Goal: Information Seeking & Learning: Learn about a topic

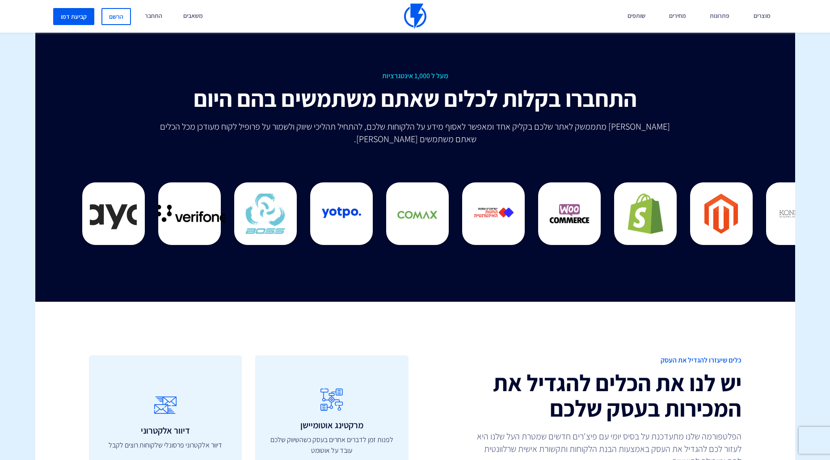
scroll to position [2354, 0]
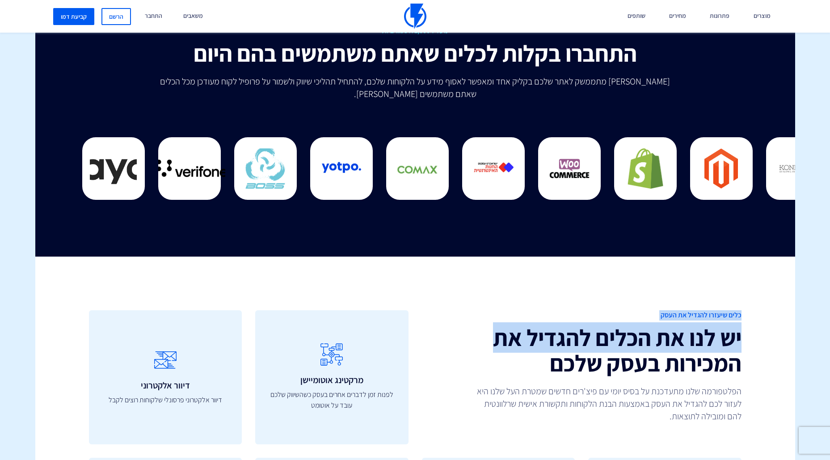
drag, startPoint x: 498, startPoint y: 317, endPoint x: 763, endPoint y: 413, distance: 281.8
click at [763, 413] on div "כלים שיעזרו להגדיל את העסק יש לנו את הכלים להגדיל את המכירות בעסק שלכם הפלטפורמ…" at bounding box center [415, 458] width 773 height 402
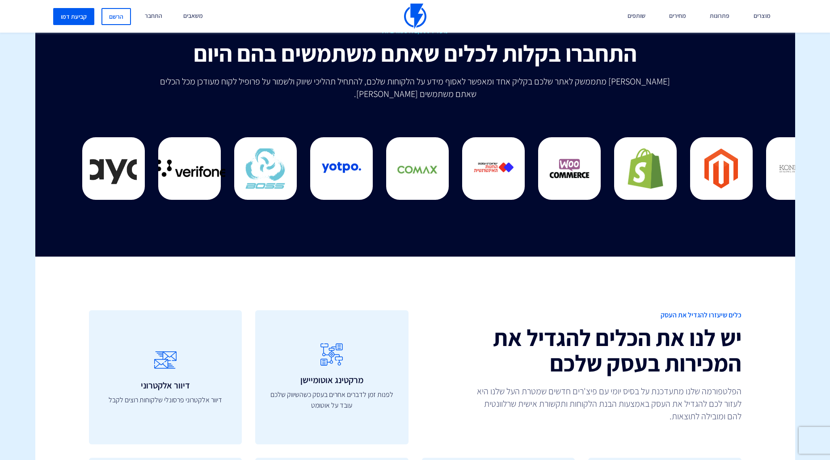
drag, startPoint x: 760, startPoint y: 416, endPoint x: 691, endPoint y: 274, distance: 157.5
click at [691, 274] on div "כלים שיעזרו להגדיל את העסק יש לנו את הכלים להגדיל את המכירות בעסק שלכם הפלטפורמ…" at bounding box center [415, 458] width 773 height 402
drag, startPoint x: 742, startPoint y: 275, endPoint x: 550, endPoint y: 419, distance: 239.4
click at [550, 419] on div "כלים שיעזרו להגדיל את העסק יש לנו את הכלים להגדיל את המכירות בעסק שלכם הפלטפורמ…" at bounding box center [415, 458] width 773 height 402
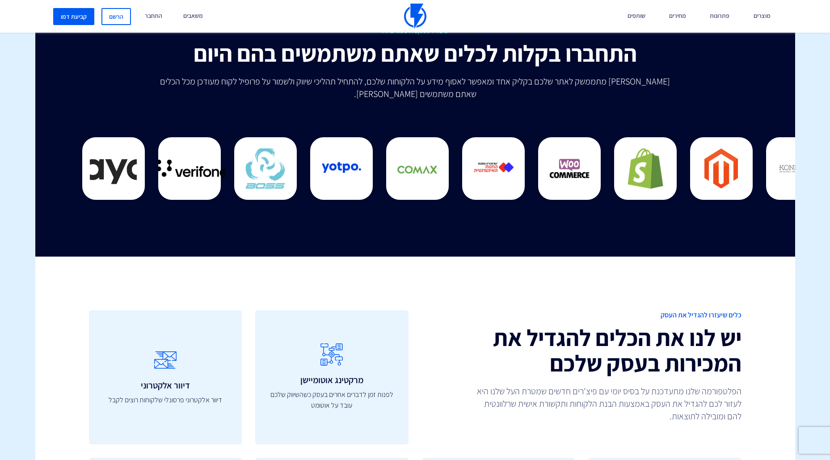
click at [550, 419] on div "כלים שיעזרו להגדיל את העסק יש לנו את הכלים להגדיל את המכירות בעסק שלכם הפלטפורמ…" at bounding box center [415, 458] width 773 height 402
drag, startPoint x: 627, startPoint y: 404, endPoint x: 753, endPoint y: 309, distance: 157.6
click at [753, 309] on div "כלים שיעזרו להגדיל את העסק יש לנו את הכלים להגדיל את המכירות בעסק שלכם הפלטפורמ…" at bounding box center [415, 458] width 773 height 402
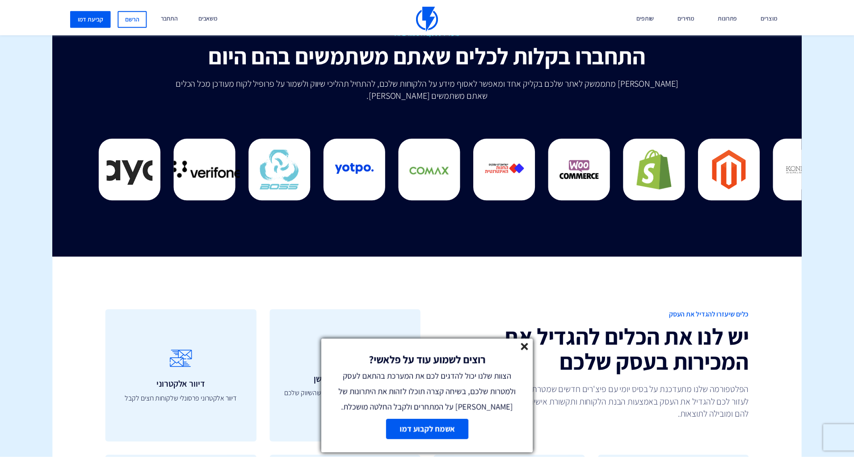
scroll to position [2357, 0]
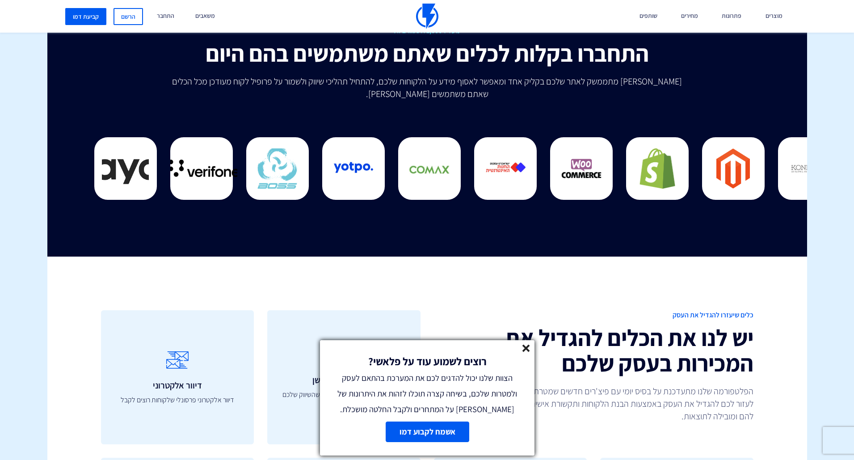
click at [526, 349] on icon at bounding box center [526, 349] width 8 height 8
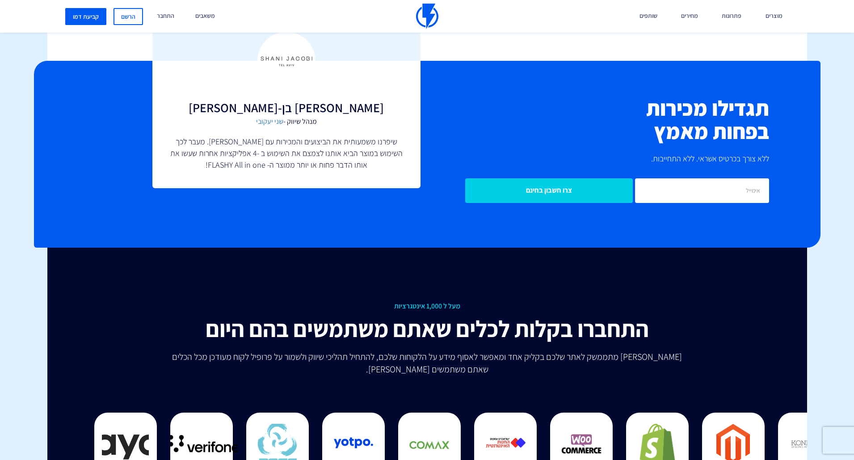
scroll to position [1496, 0]
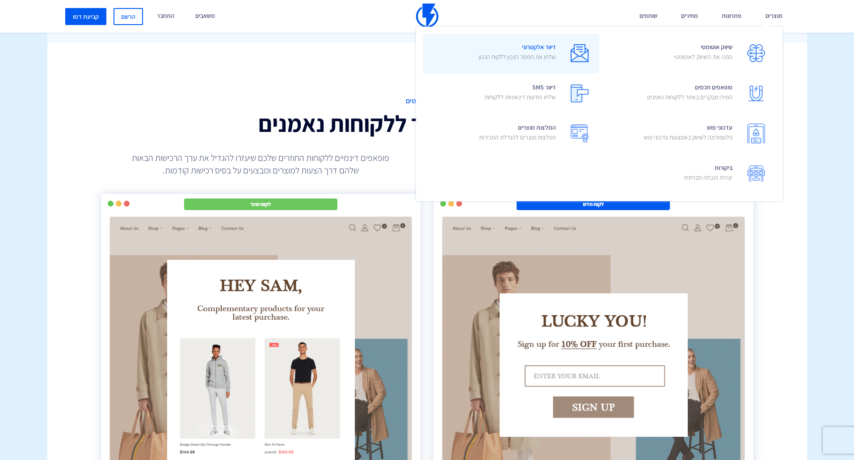
click at [541, 47] on span "דיוור אלקטרוני שלחו את המסר הנכון ללקוח הנכון" at bounding box center [517, 52] width 77 height 25
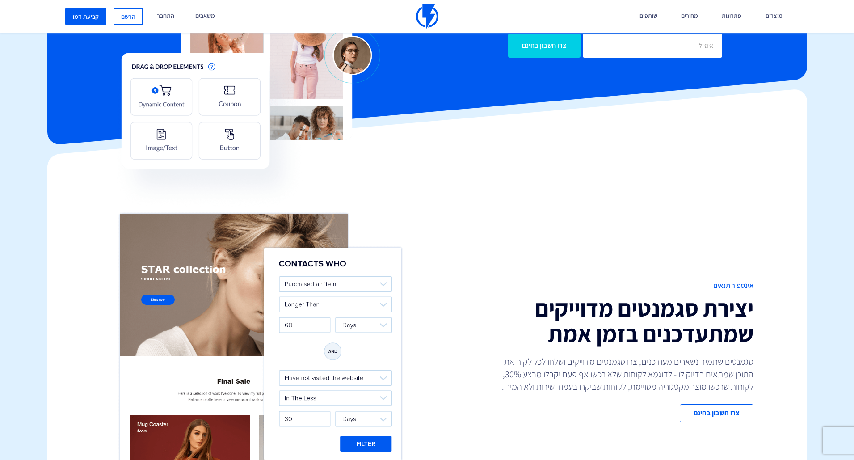
scroll to position [226, 0]
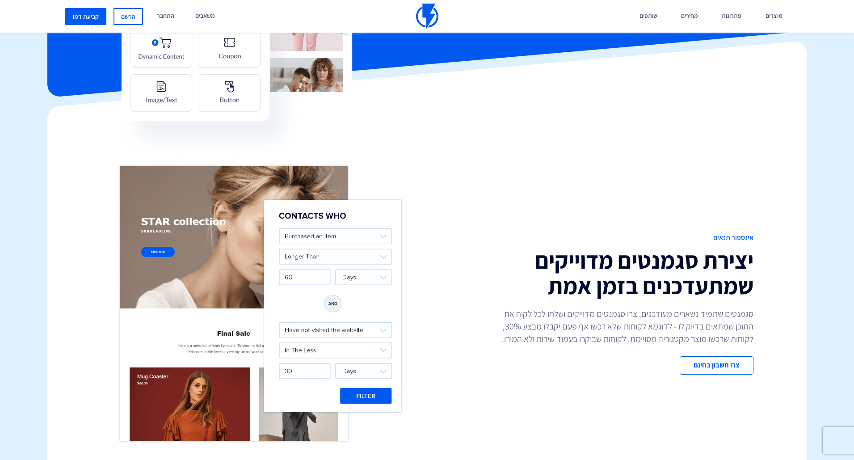
click at [367, 239] on img at bounding box center [260, 304] width 291 height 288
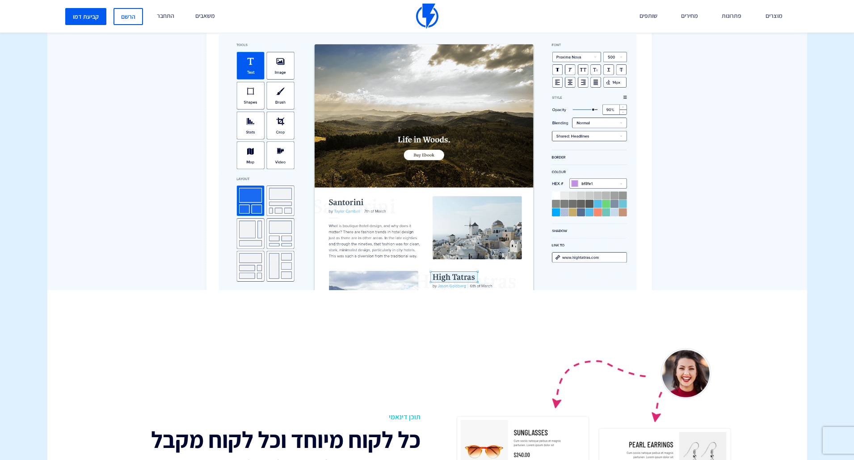
scroll to position [1171, 0]
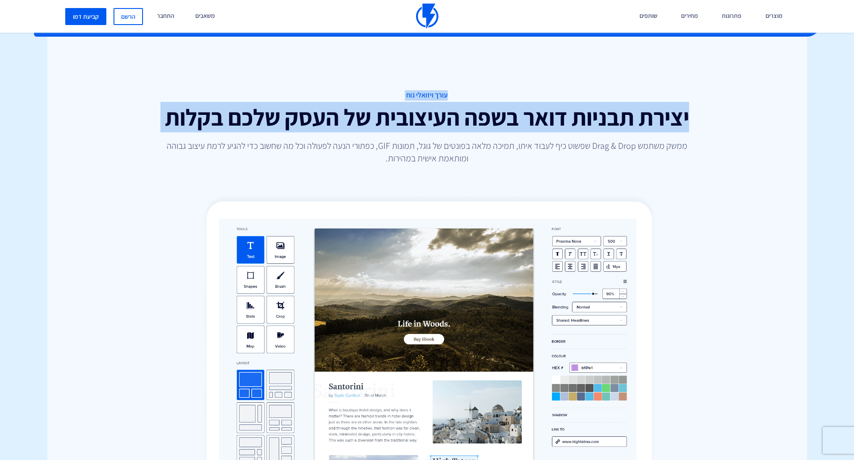
drag, startPoint x: 409, startPoint y: 89, endPoint x: 697, endPoint y: 133, distance: 291.7
click at [697, 133] on div "עורך ויזואלי נוח יצירת תבניות דואר בשפה העיצובית של העסק שלכם בקלות ממשק משתמש …" at bounding box center [427, 256] width 760 height 438
click at [451, 191] on img at bounding box center [426, 331] width 489 height 288
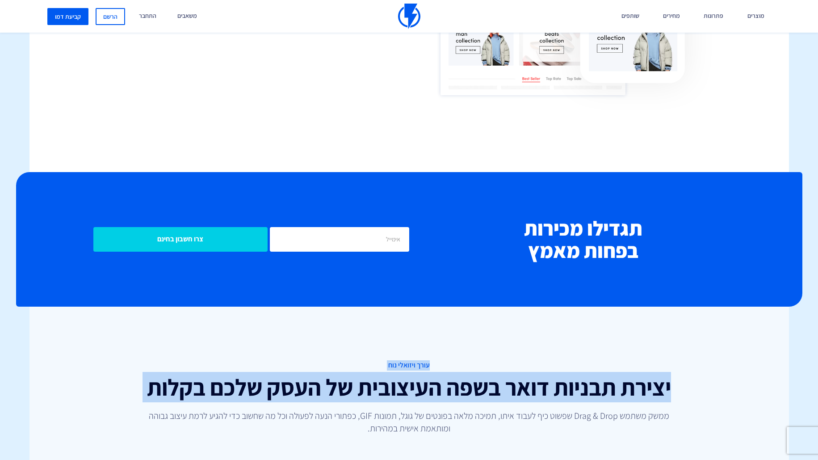
scroll to position [779, 0]
